Goal: Check status

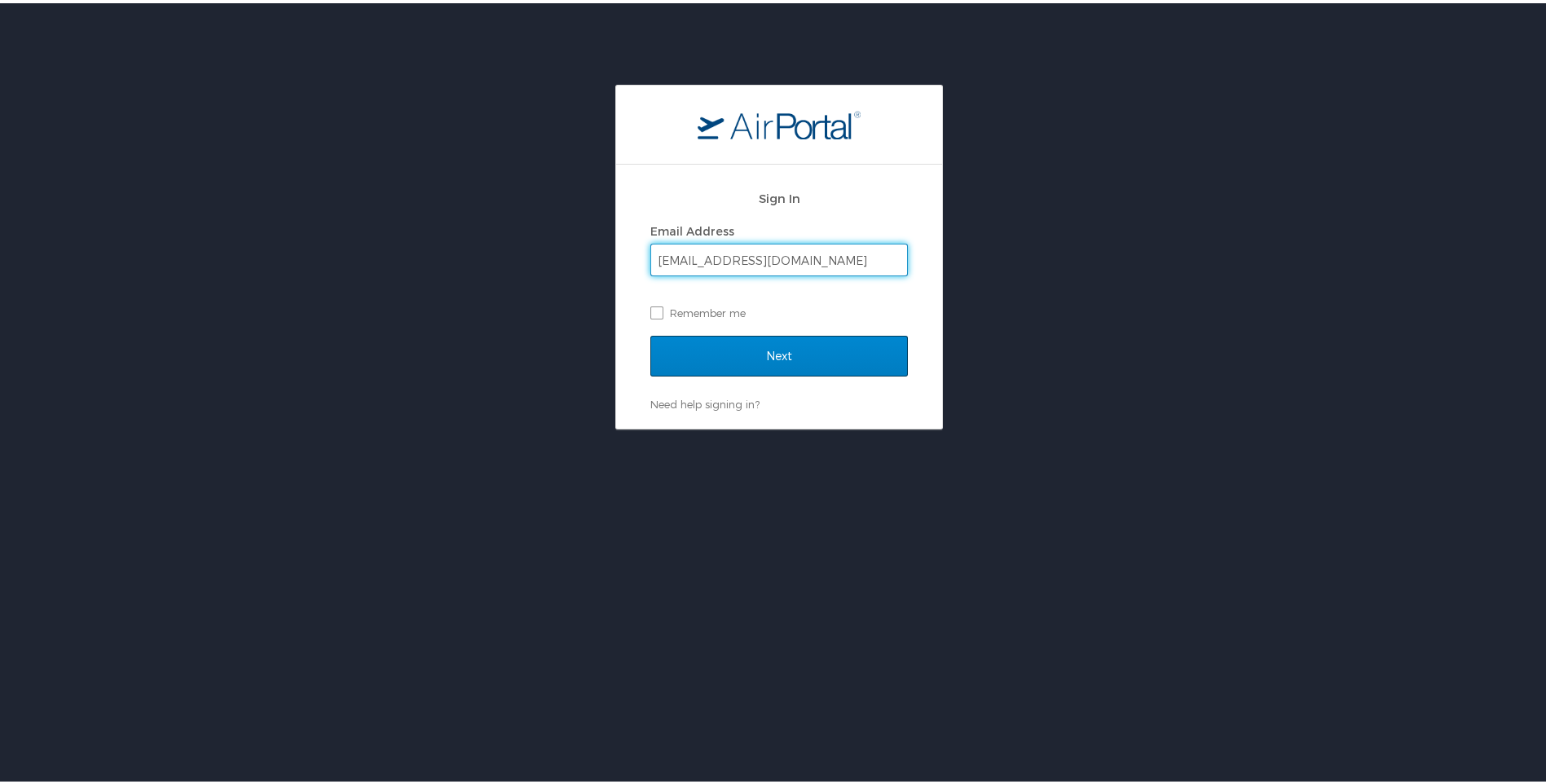
type input "nykisha.franklin@la.gov"
click at [806, 342] on input "Next" at bounding box center [778, 353] width 257 height 40
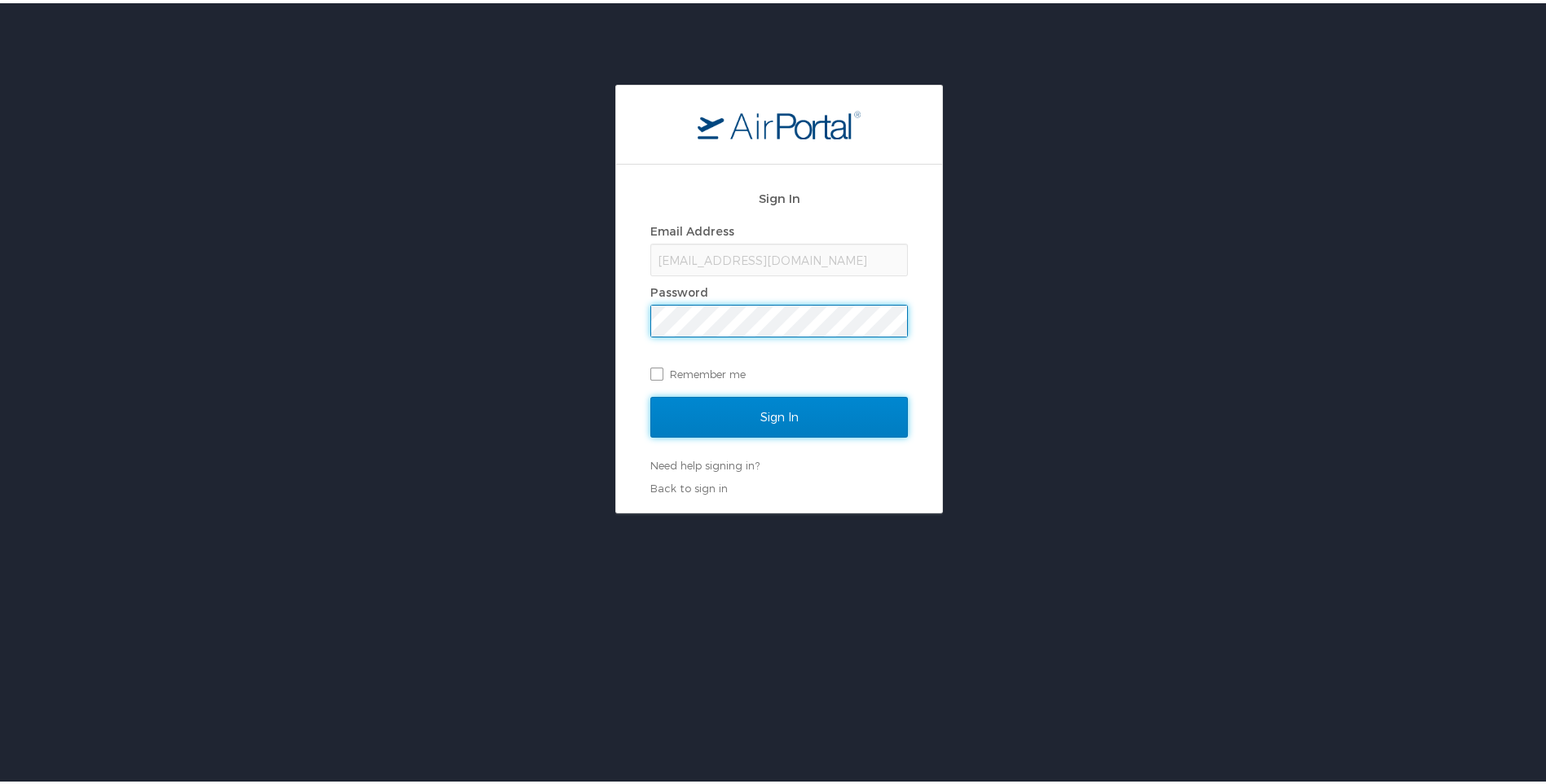
click at [791, 405] on input "Sign In" at bounding box center [778, 414] width 257 height 40
